Goal: Task Accomplishment & Management: Use online tool/utility

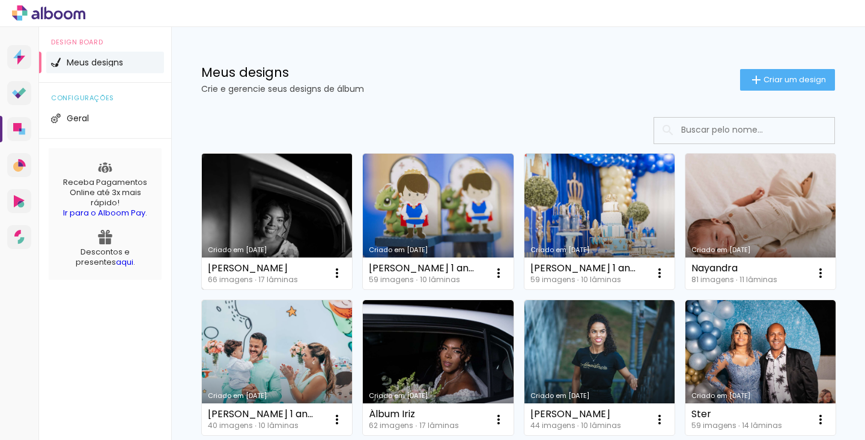
click at [300, 231] on link "Criado em [DATE]" at bounding box center [277, 222] width 150 height 136
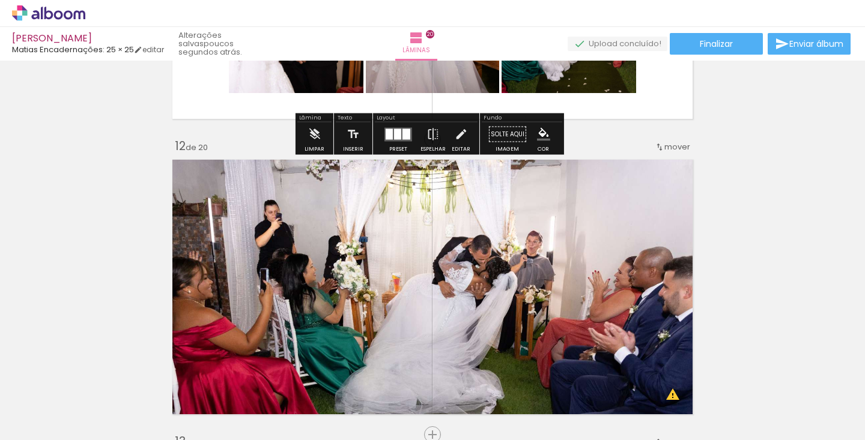
scroll to position [2968, 0]
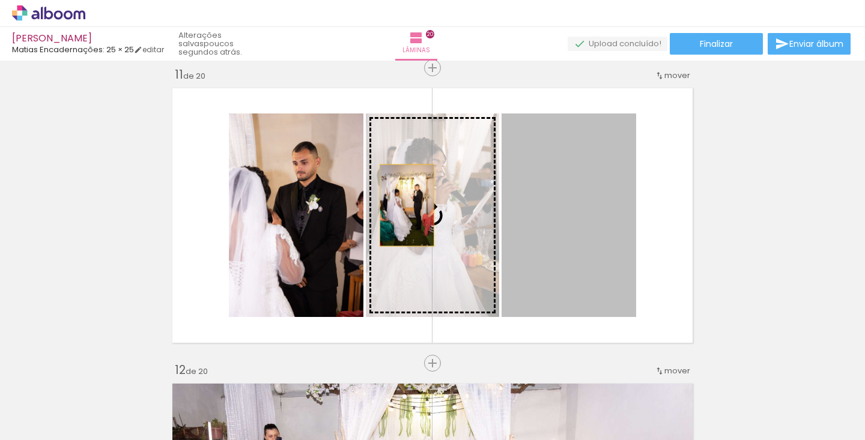
drag, startPoint x: 603, startPoint y: 222, endPoint x: 403, endPoint y: 206, distance: 200.6
click at [0, 0] on slot at bounding box center [0, 0] width 0 height 0
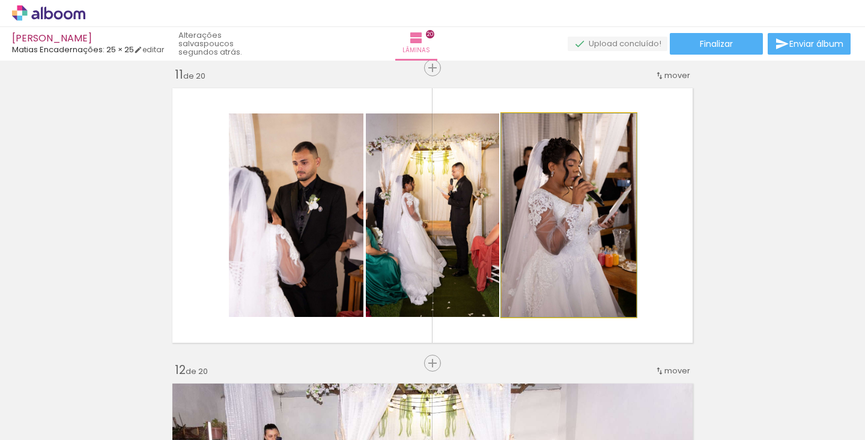
click at [577, 204] on quentale-photo at bounding box center [569, 216] width 135 height 204
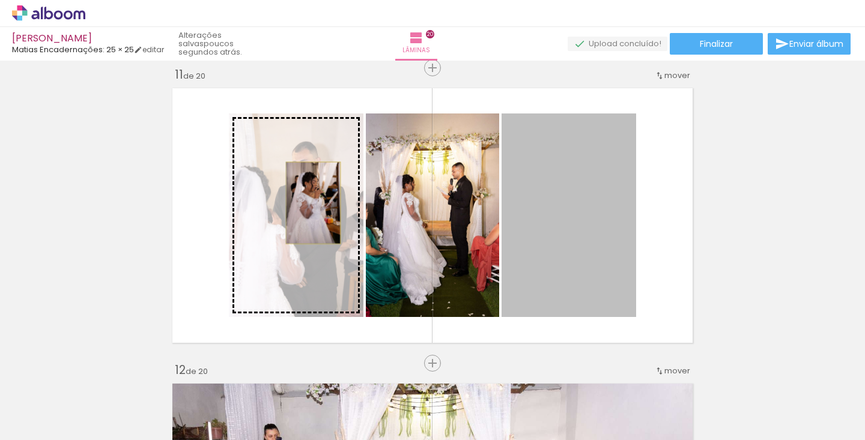
drag, startPoint x: 589, startPoint y: 209, endPoint x: 309, endPoint y: 203, distance: 280.6
click at [0, 0] on slot at bounding box center [0, 0] width 0 height 0
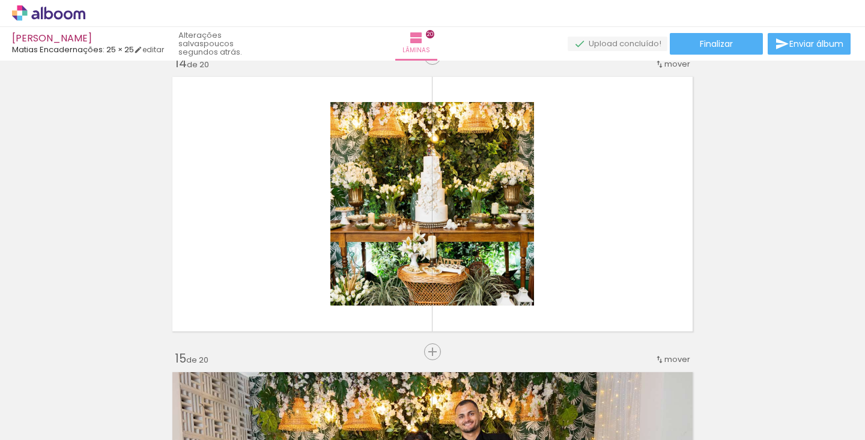
scroll to position [3890, 0]
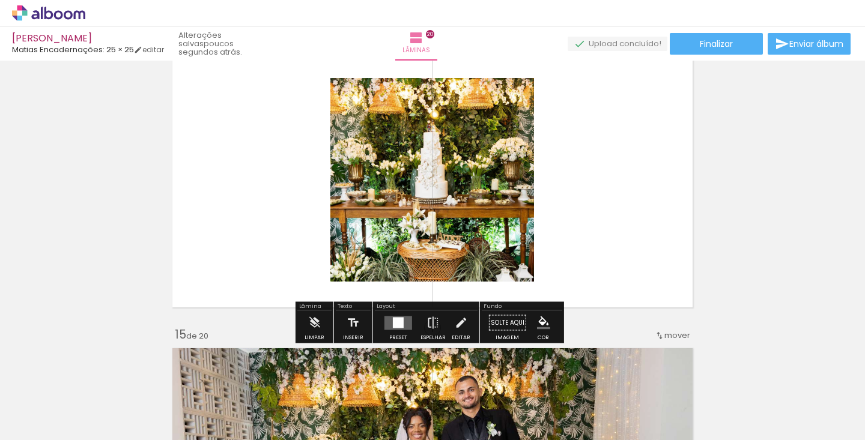
click at [448, 199] on quentale-photo at bounding box center [432, 180] width 204 height 204
click at [399, 322] on div at bounding box center [398, 322] width 11 height 11
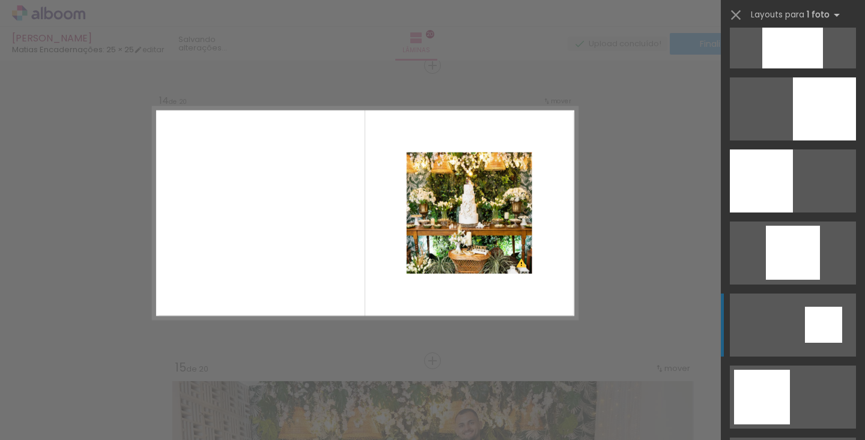
scroll to position [1717, 0]
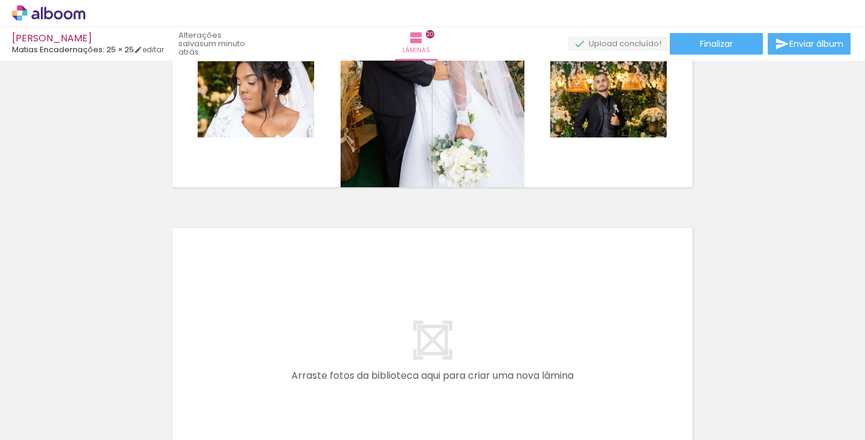
scroll to position [5772, 0]
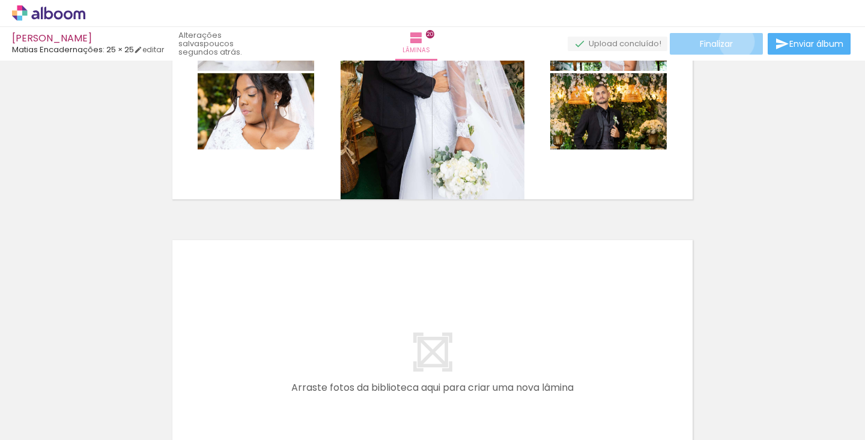
click at [732, 41] on paper-button "Finalizar" at bounding box center [716, 44] width 93 height 22
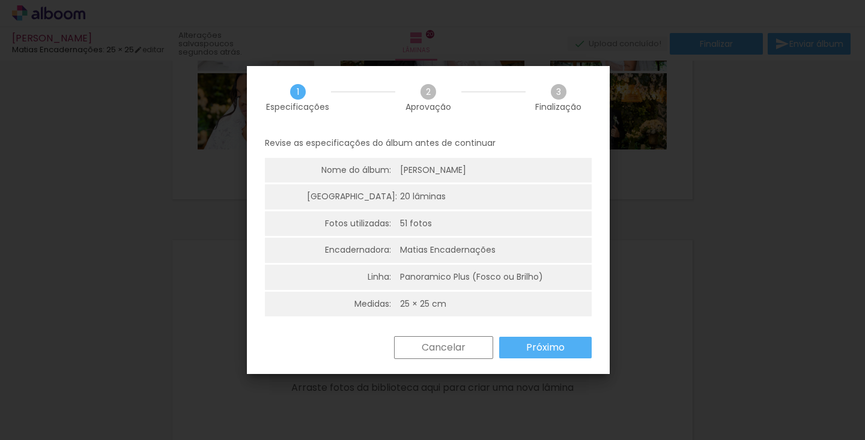
click at [481, 345] on paper-button "Cancelar" at bounding box center [443, 347] width 99 height 23
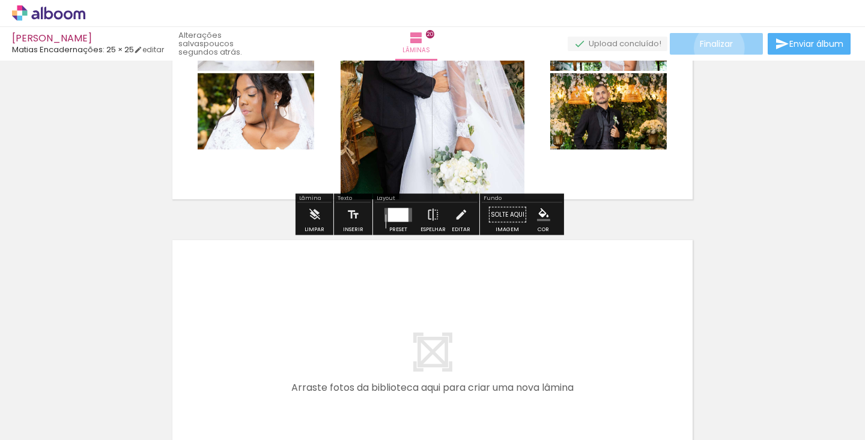
click at [715, 48] on span "Finalizar" at bounding box center [716, 44] width 33 height 8
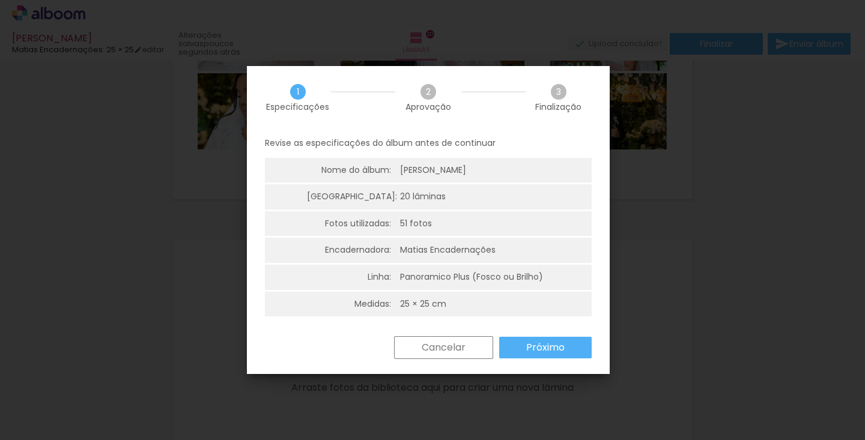
click at [469, 356] on paper-button "Cancelar" at bounding box center [443, 347] width 99 height 23
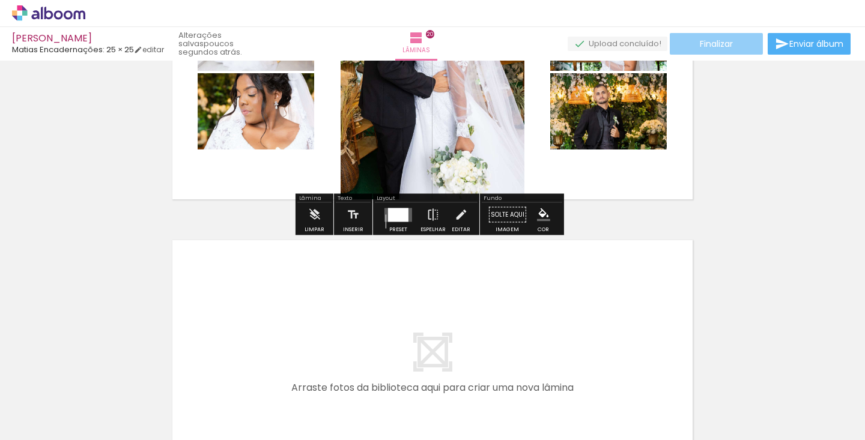
click at [736, 46] on paper-button "Finalizar" at bounding box center [716, 44] width 93 height 22
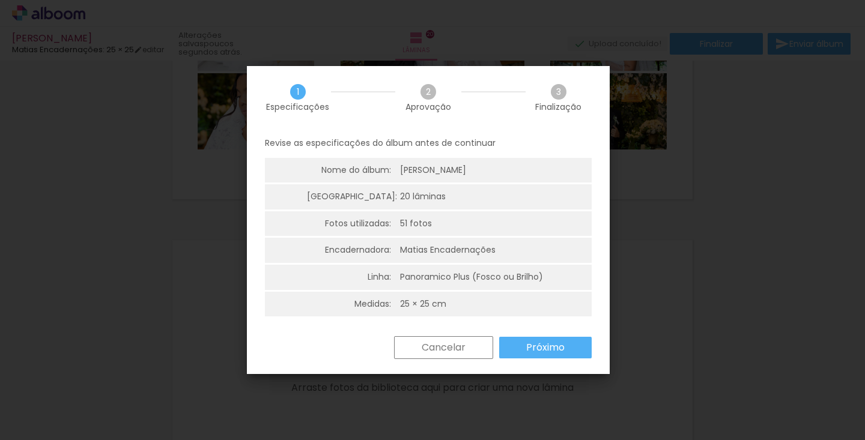
click at [0, 0] on slot "Próximo" at bounding box center [0, 0] width 0 height 0
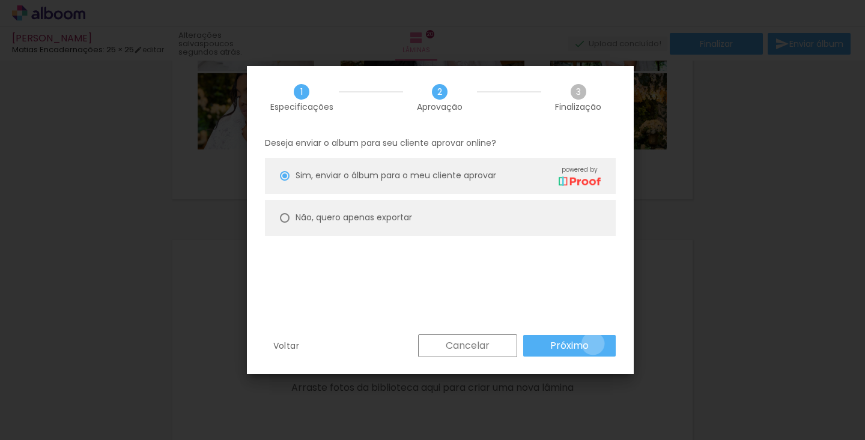
click at [593, 344] on paper-button "Próximo" at bounding box center [569, 346] width 93 height 22
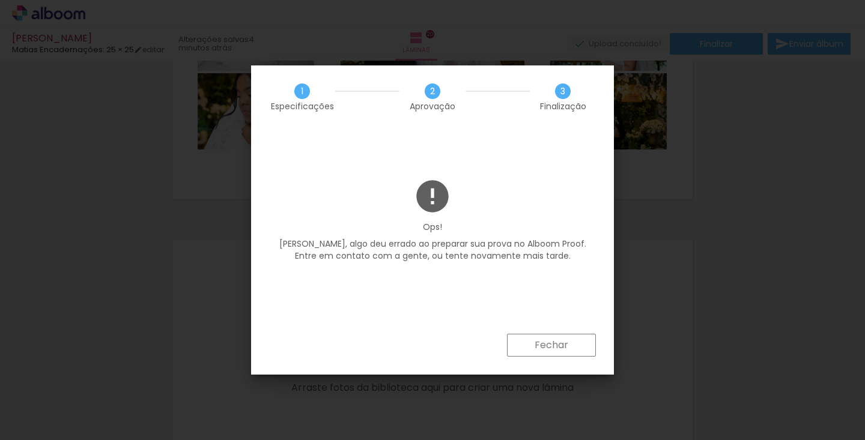
scroll to position [0, 3678]
click at [0, 0] on slot "Fechar" at bounding box center [0, 0] width 0 height 0
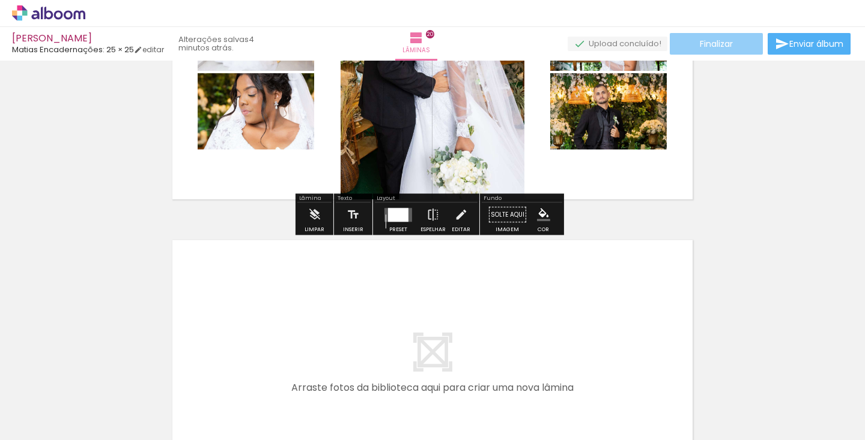
click at [704, 48] on span "Finalizar" at bounding box center [716, 44] width 33 height 8
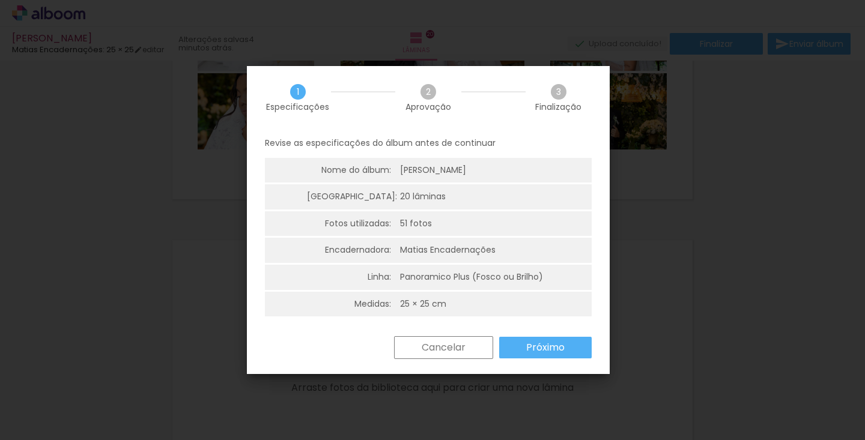
click at [521, 352] on paper-button "Próximo" at bounding box center [545, 348] width 93 height 22
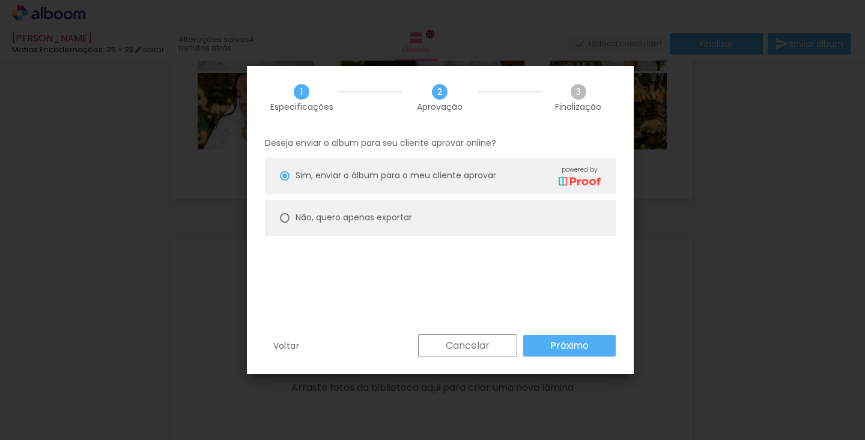
click at [0, 0] on slot "Próximo" at bounding box center [0, 0] width 0 height 0
